Goal: Task Accomplishment & Management: Manage account settings

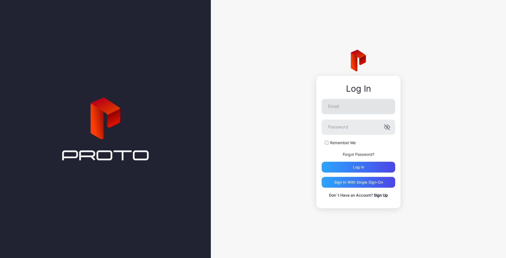
drag, startPoint x: 345, startPoint y: 116, endPoint x: 340, endPoint y: 102, distance: 15.0
click at [345, 116] on form "Email Password Remember Me Forgot Password? Log in" at bounding box center [357, 135] width 73 height 73
click at [340, 102] on input "Email" at bounding box center [357, 106] width 73 height 15
type input "**********"
click at [321, 161] on button "Log in" at bounding box center [357, 166] width 73 height 11
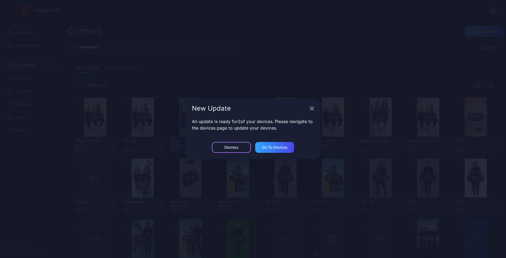
click at [226, 151] on div "Dismiss" at bounding box center [231, 147] width 39 height 11
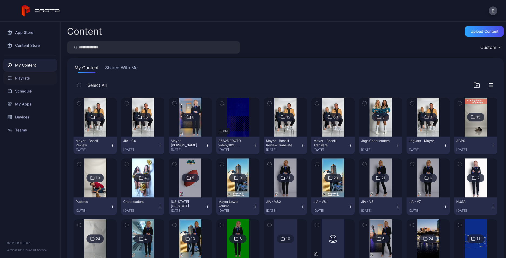
click at [22, 77] on div "Playlists" at bounding box center [30, 78] width 54 height 13
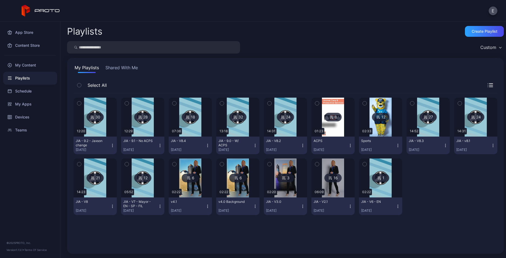
click at [234, 134] on img at bounding box center [238, 116] width 22 height 39
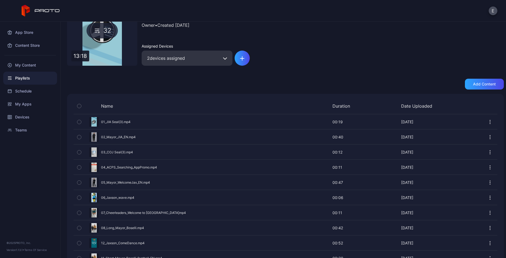
scroll to position [81, 0]
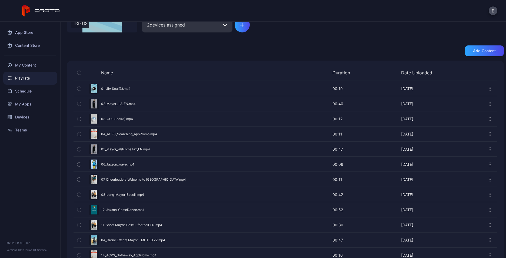
click at [25, 76] on div "Playlists" at bounding box center [30, 78] width 54 height 13
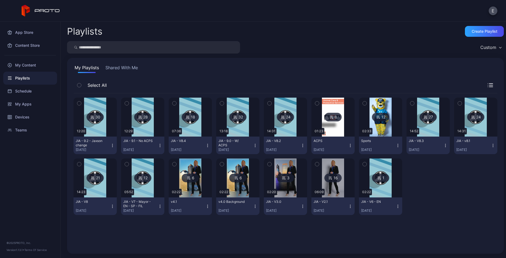
click at [141, 128] on img at bounding box center [143, 116] width 22 height 39
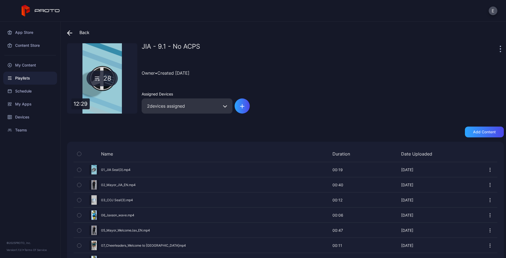
click at [70, 36] on span at bounding box center [71, 33] width 8 height 10
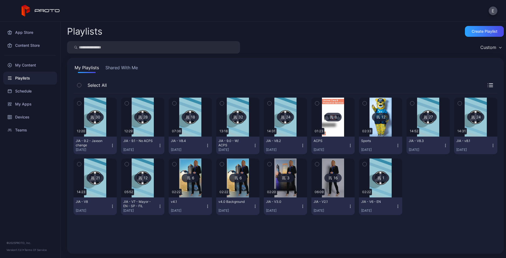
click at [253, 146] on icon "button" at bounding box center [255, 145] width 4 height 4
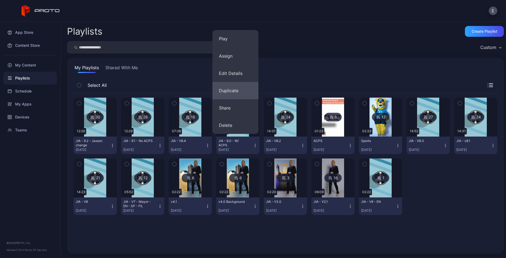
click at [239, 91] on button "Duplicate" at bounding box center [235, 90] width 46 height 17
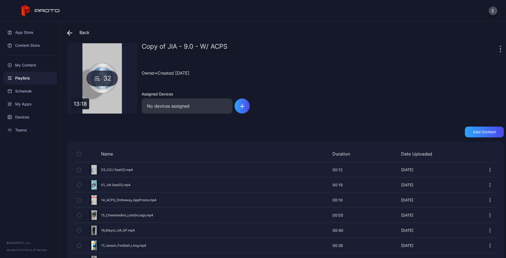
click at [74, 34] on span at bounding box center [71, 33] width 8 height 10
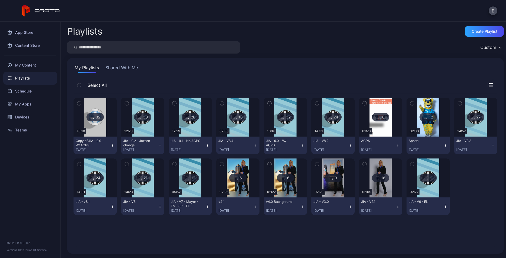
click at [112, 147] on icon "button" at bounding box center [112, 146] width 0 height 0
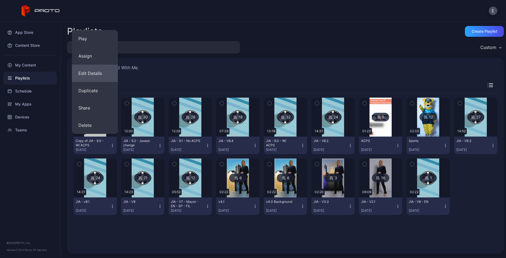
click at [89, 69] on button "Edit Details" at bounding box center [95, 73] width 46 height 17
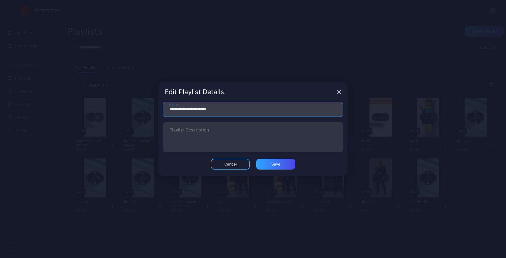
drag, startPoint x: 220, startPoint y: 108, endPoint x: 197, endPoint y: 109, distance: 23.8
click at [200, 109] on input "**********" at bounding box center [253, 109] width 180 height 15
click at [197, 109] on input "**********" at bounding box center [253, 109] width 180 height 15
click at [200, 109] on input "**********" at bounding box center [253, 109] width 180 height 15
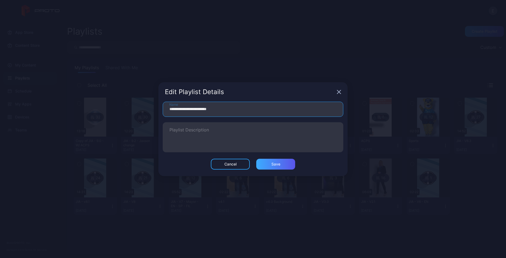
type input "**********"
click at [285, 163] on div "Save" at bounding box center [275, 164] width 39 height 11
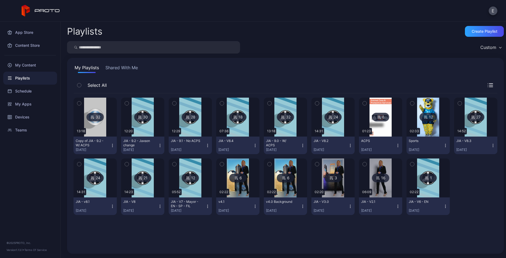
click at [102, 133] on img at bounding box center [95, 116] width 22 height 39
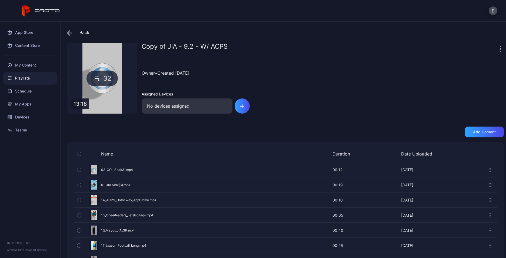
click at [490, 46] on div "Copy of JIA - 9.2 - W/ ACPS" at bounding box center [320, 48] width 356 height 11
click at [499, 47] on icon "button" at bounding box center [499, 49] width 1 height 6
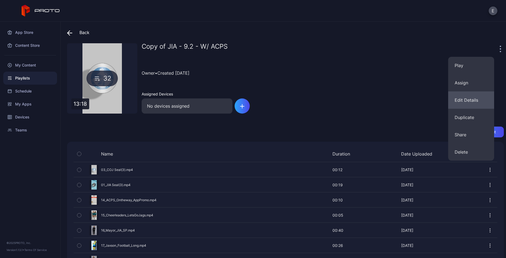
click at [473, 96] on button "Edit Details" at bounding box center [471, 99] width 46 height 17
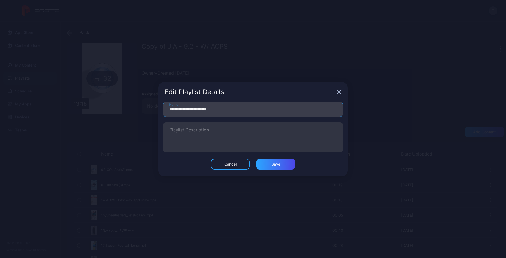
click at [183, 108] on input "**********" at bounding box center [253, 109] width 180 height 15
drag, startPoint x: 185, startPoint y: 109, endPoint x: 147, endPoint y: 104, distance: 38.4
click at [150, 106] on div "**********" at bounding box center [253, 129] width 506 height 258
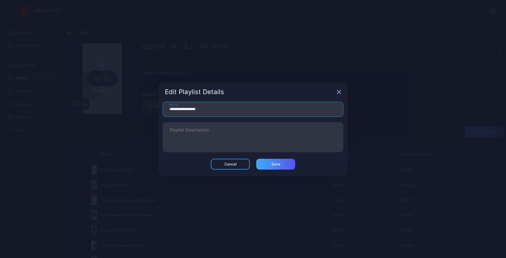
type input "**********"
click at [277, 168] on div "Save" at bounding box center [275, 164] width 39 height 11
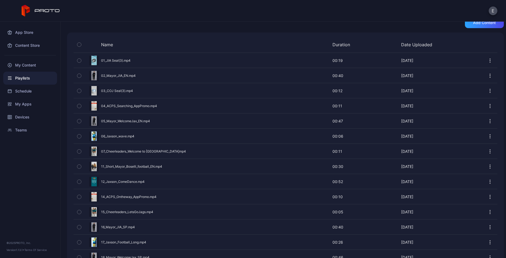
scroll to position [106, 0]
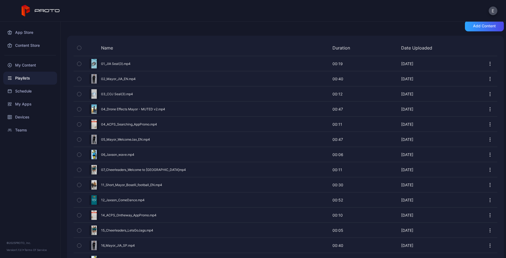
click at [136, 124] on div "Preview" at bounding box center [284, 124] width 423 height 14
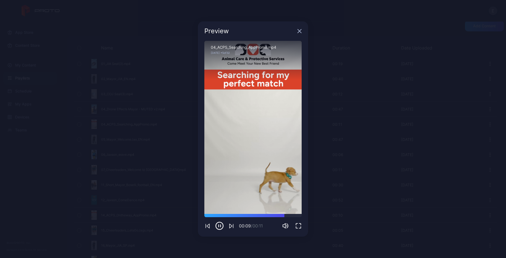
click at [299, 31] on icon "button" at bounding box center [300, 31] width 4 height 4
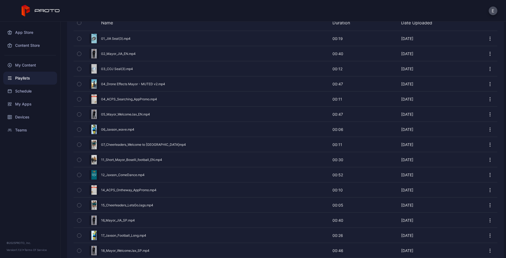
scroll to position [133, 0]
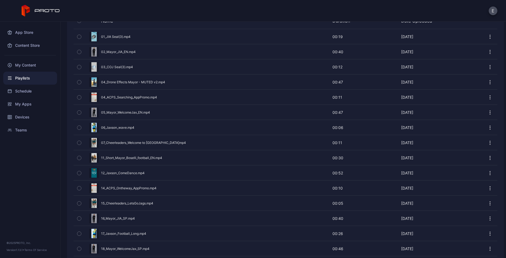
click at [135, 188] on div "Preview" at bounding box center [284, 188] width 423 height 14
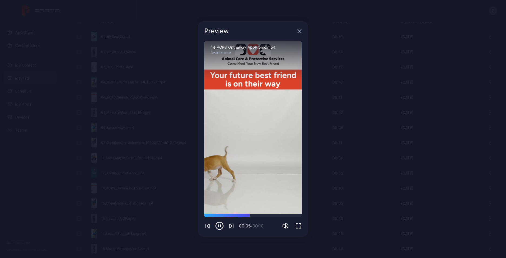
click at [298, 29] on icon "button" at bounding box center [300, 31] width 4 height 4
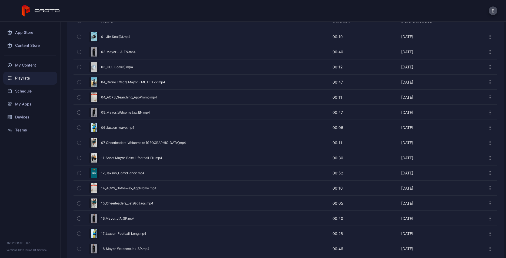
click at [80, 190] on icon "button" at bounding box center [79, 188] width 4 height 6
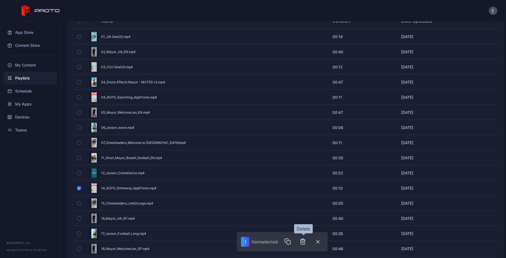
click at [302, 242] on icon "button" at bounding box center [302, 242] width 0 height 2
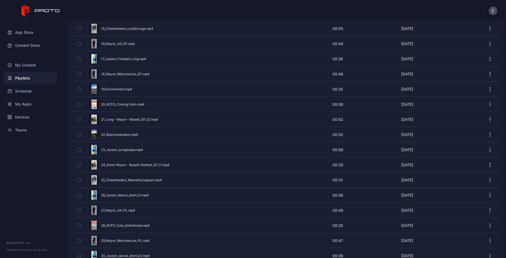
scroll to position [249, 0]
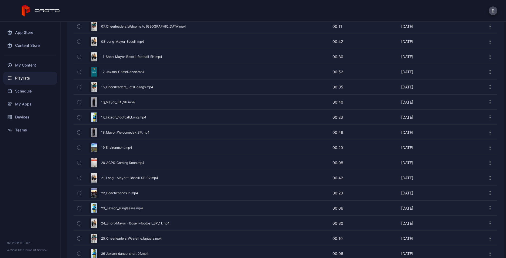
drag, startPoint x: 109, startPoint y: 220, endPoint x: 272, endPoint y: 51, distance: 235.1
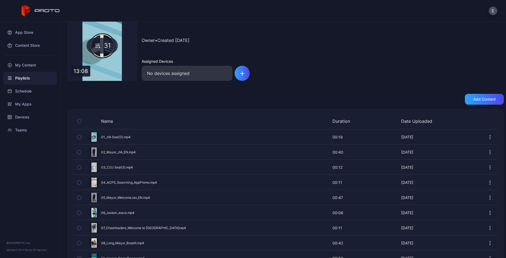
scroll to position [27, 0]
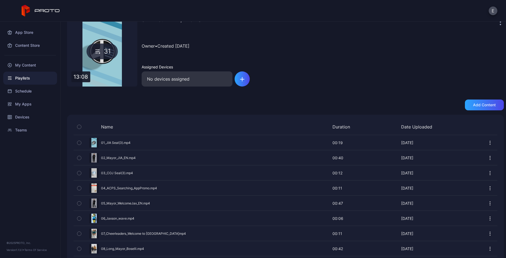
click at [500, 24] on icon "button" at bounding box center [500, 24] width 1 height 1
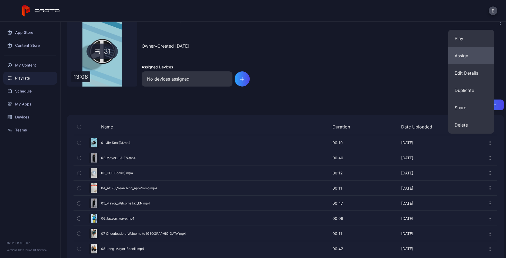
click at [457, 58] on button "Assign" at bounding box center [471, 55] width 46 height 17
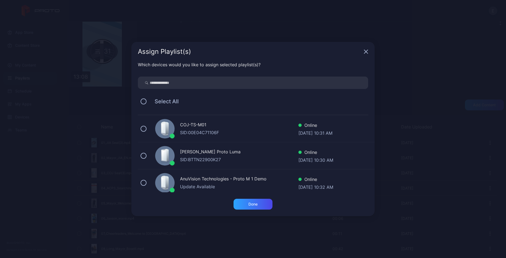
click at [189, 157] on div "SID: BTTN22900K27" at bounding box center [239, 159] width 118 height 6
click at [249, 206] on div "Done" at bounding box center [252, 203] width 39 height 11
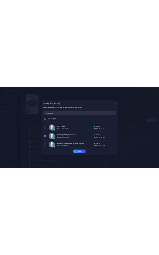
scroll to position [0, 0]
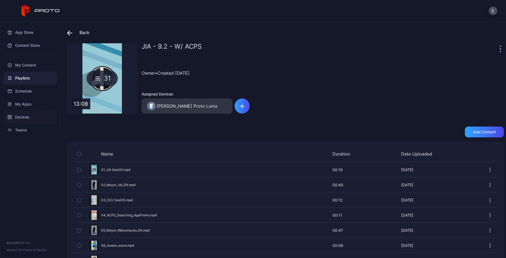
click at [18, 119] on div "Devices" at bounding box center [30, 116] width 54 height 13
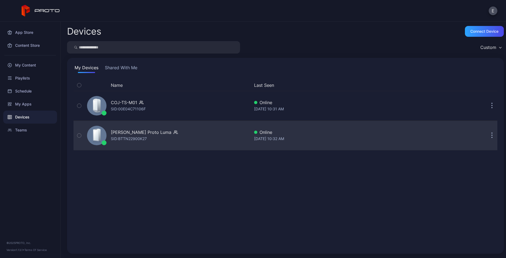
click at [141, 136] on div "SID: BTTN22900K27" at bounding box center [129, 138] width 36 height 6
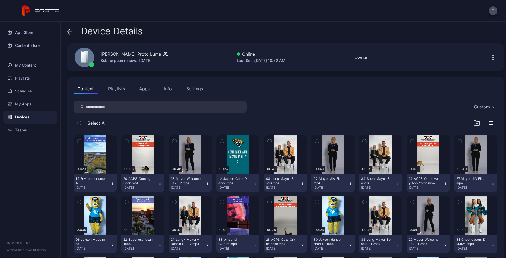
click at [114, 89] on button "Playlists" at bounding box center [116, 88] width 24 height 11
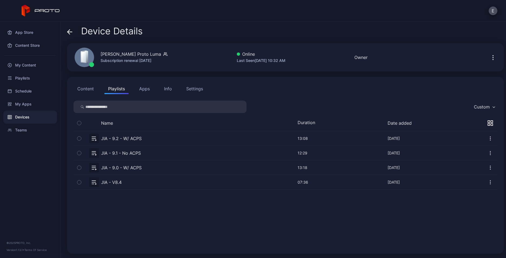
click at [82, 89] on button "Content" at bounding box center [85, 88] width 24 height 11
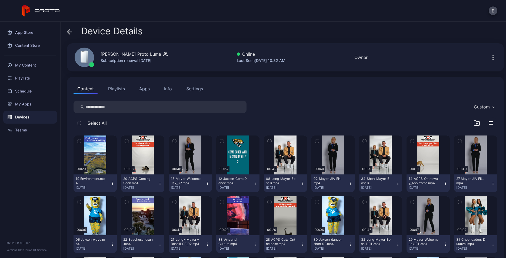
click at [192, 88] on div "Settings" at bounding box center [194, 88] width 17 height 6
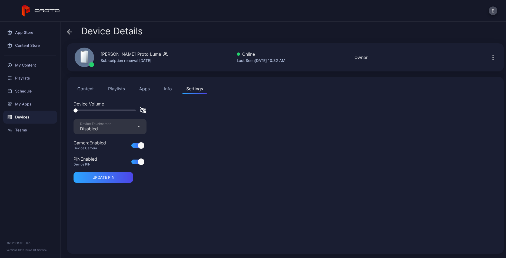
click at [83, 86] on button "Content" at bounding box center [85, 88] width 24 height 11
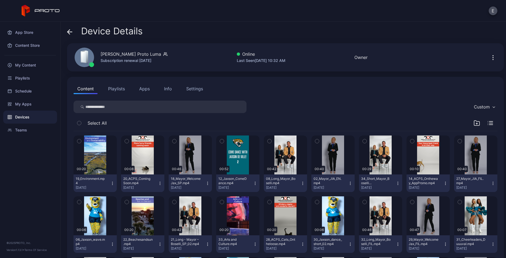
click at [26, 114] on div "Devices" at bounding box center [30, 116] width 54 height 13
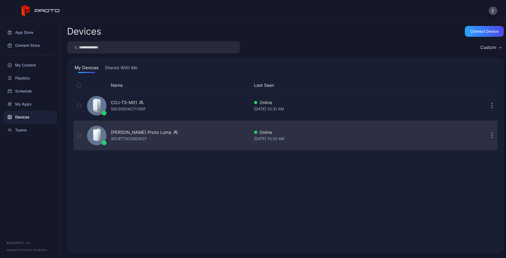
click at [142, 134] on div "Evan Scott's Proto Luma" at bounding box center [141, 132] width 60 height 6
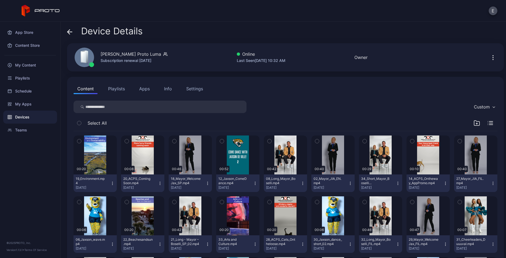
click at [195, 89] on div "Settings" at bounding box center [194, 88] width 17 height 6
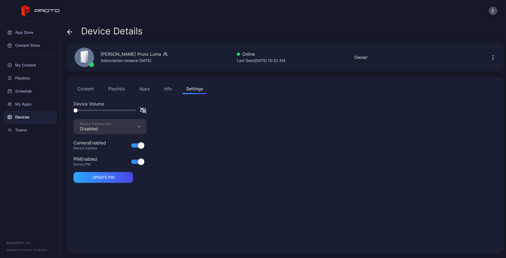
click at [173, 89] on button "Info" at bounding box center [167, 88] width 15 height 11
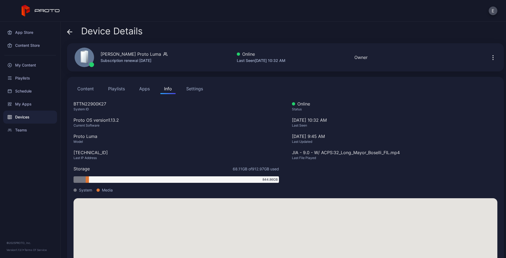
click at [114, 89] on button "Playlists" at bounding box center [116, 88] width 24 height 11
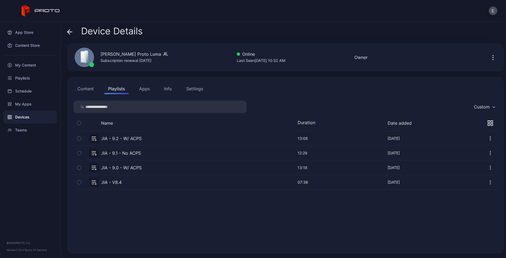
click at [136, 139] on button "button" at bounding box center [284, 138] width 423 height 14
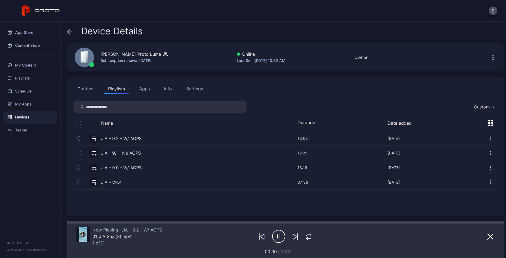
click at [194, 90] on div "Settings" at bounding box center [194, 88] width 17 height 6
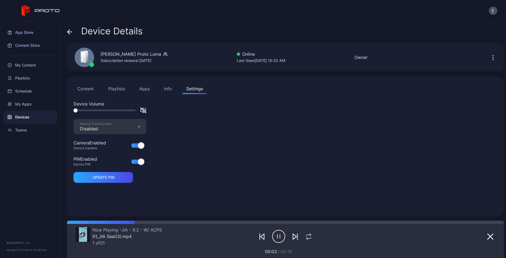
click at [169, 87] on div "Info" at bounding box center [168, 88] width 8 height 6
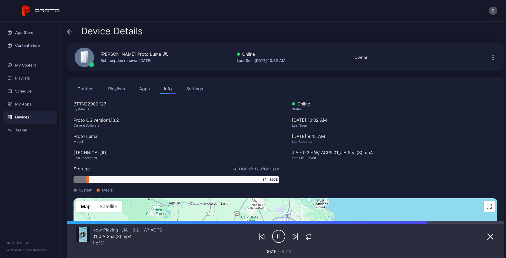
click at [122, 87] on button "Playlists" at bounding box center [116, 88] width 24 height 11
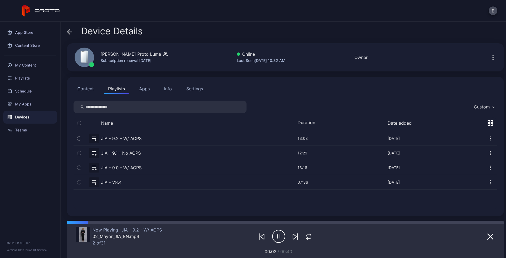
click at [208, 35] on div "Device Details" at bounding box center [285, 32] width 436 height 13
click at [34, 64] on div "My Content" at bounding box center [30, 65] width 54 height 13
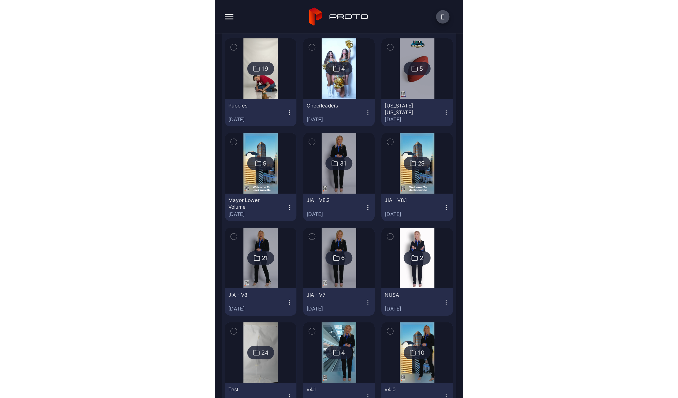
scroll to position [240, 0]
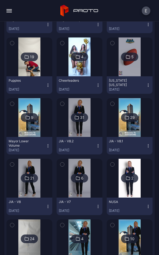
click at [8, 12] on div "button" at bounding box center [8, 12] width 5 height 1
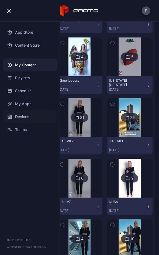
click at [19, 118] on div "Devices" at bounding box center [30, 116] width 54 height 13
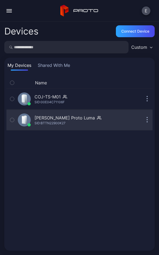
click at [54, 123] on div "SID: BTTN22900K27" at bounding box center [50, 123] width 31 height 4
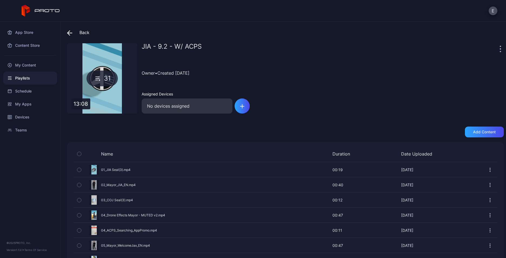
click at [31, 75] on div "Playlists" at bounding box center [30, 78] width 54 height 13
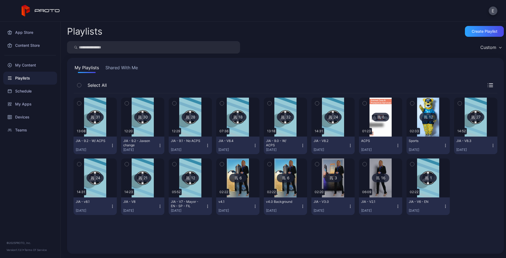
click at [285, 126] on img at bounding box center [285, 116] width 22 height 39
